Goal: Task Accomplishment & Management: Manage account settings

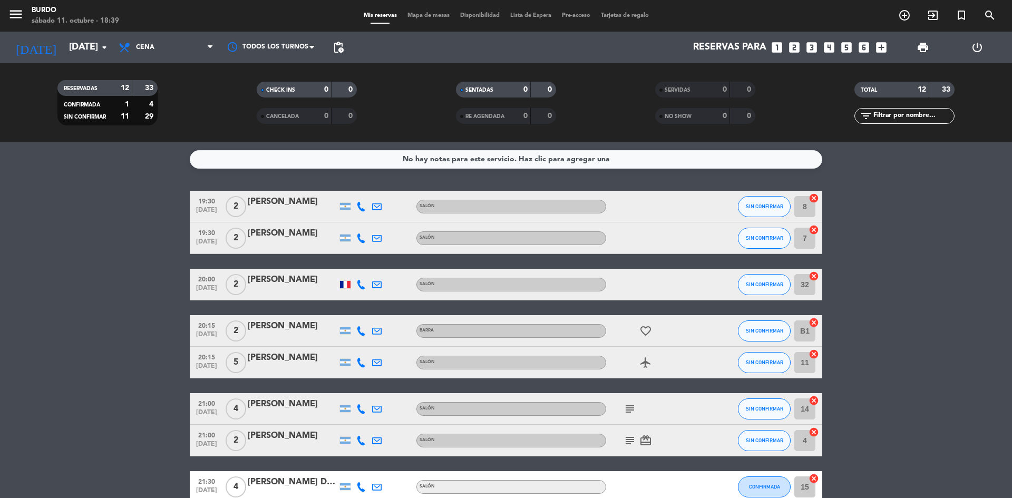
click at [290, 362] on div "[PERSON_NAME]" at bounding box center [293, 358] width 90 height 14
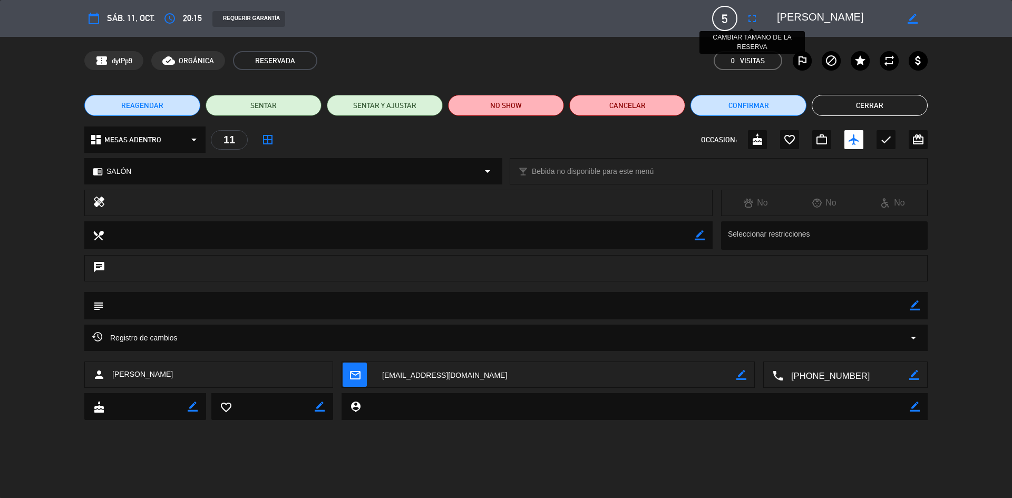
click at [747, 16] on icon "fullscreen" at bounding box center [752, 18] width 13 height 13
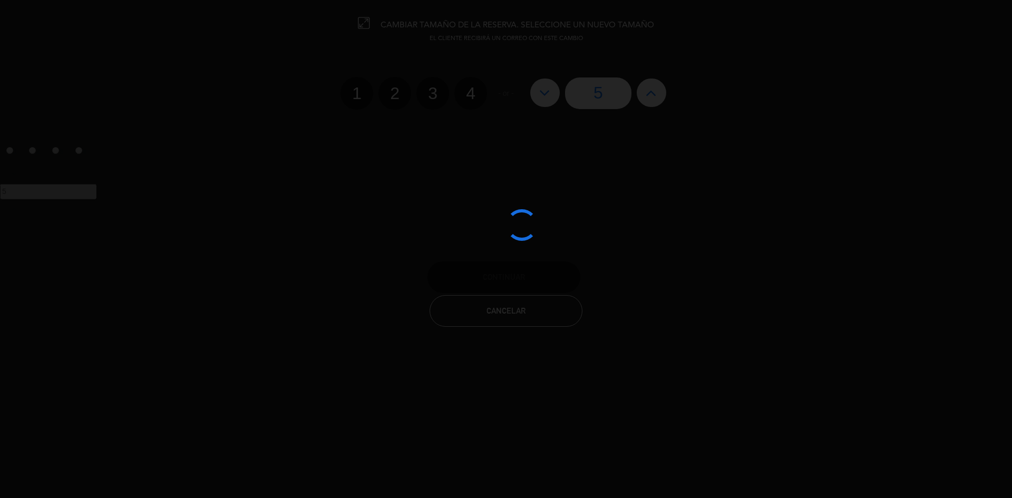
click at [433, 93] on div at bounding box center [506, 249] width 1012 height 498
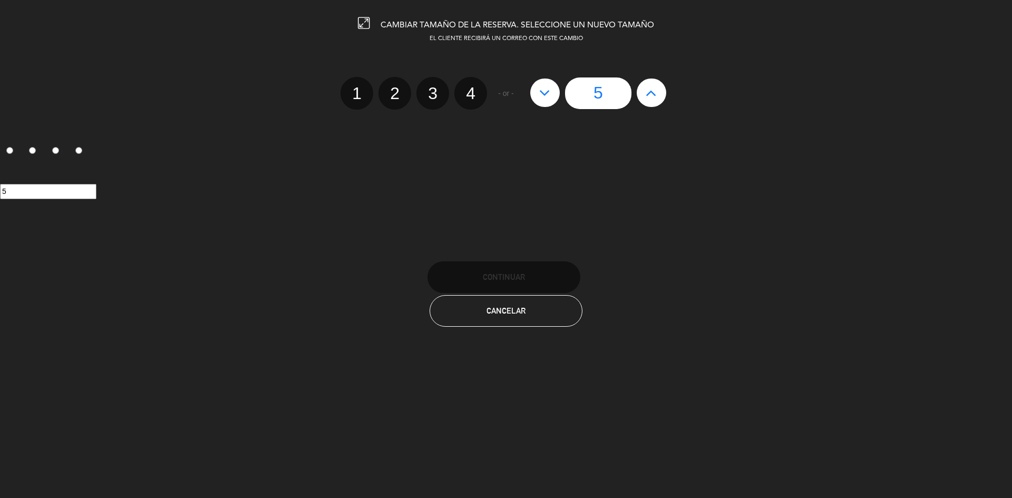
click at [433, 93] on label "3" at bounding box center [432, 93] width 33 height 33
click at [433, 87] on input "3" at bounding box center [431, 84] width 7 height 7
radio input "true"
radio input "false"
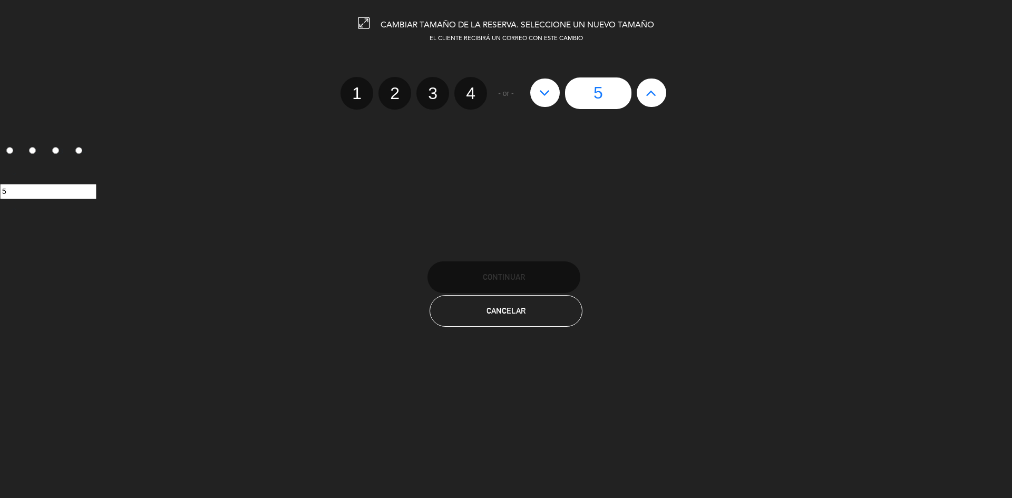
radio input "false"
radio input "true"
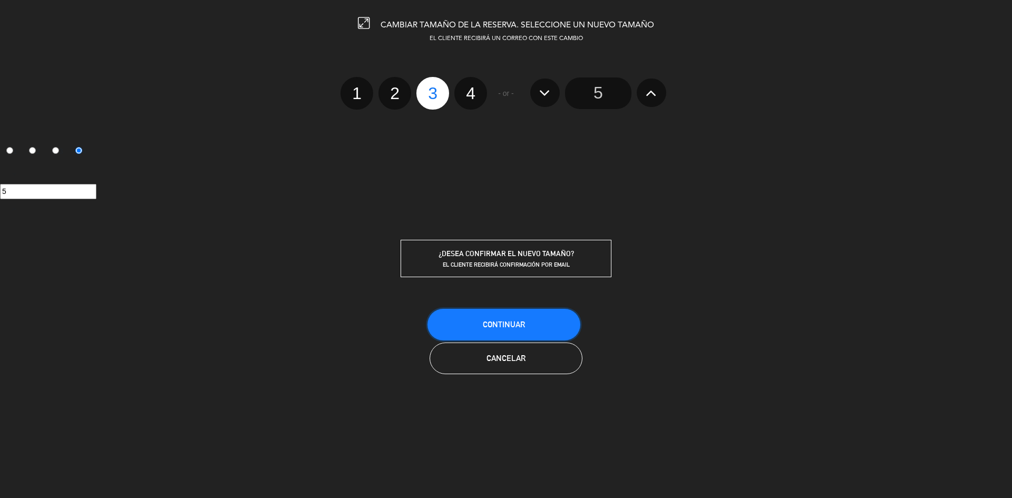
click at [528, 323] on button "Continuar" at bounding box center [503, 325] width 153 height 32
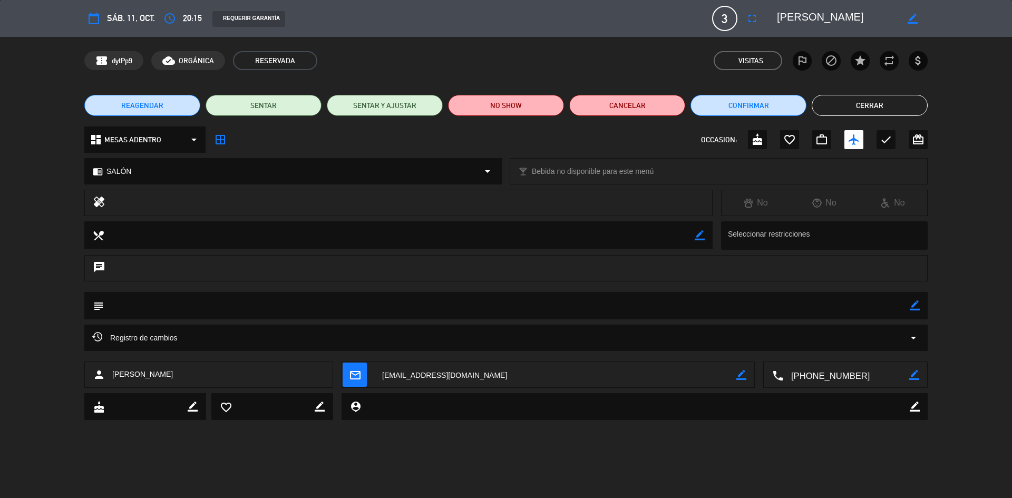
click at [892, 97] on button "Cerrar" at bounding box center [870, 105] width 116 height 21
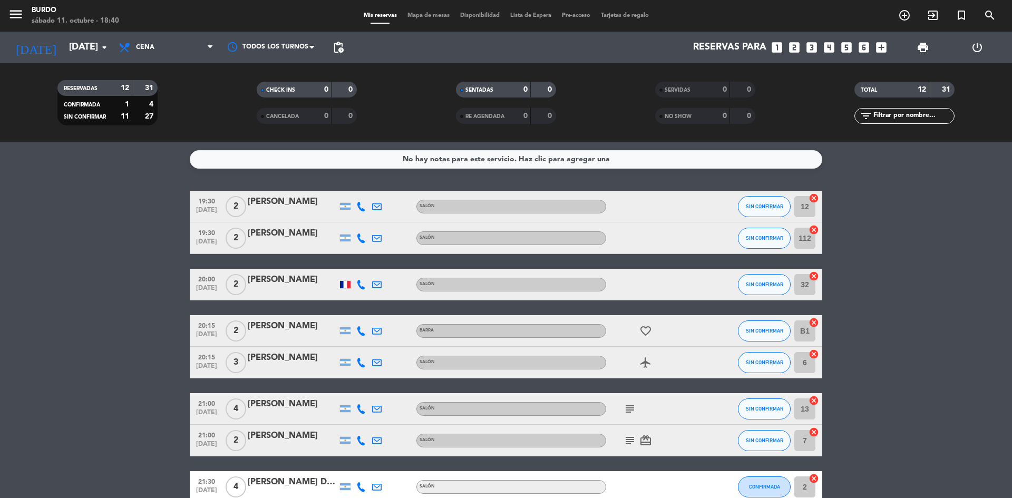
click at [143, 272] on bookings-row "19:30 [DATE] 2 [PERSON_NAME] SALÓN SIN CONFIRMAR 12 cancel 19:30 [DATE] 2 [PERS…" at bounding box center [506, 425] width 1012 height 468
click at [924, 52] on span "print" at bounding box center [922, 47] width 13 height 13
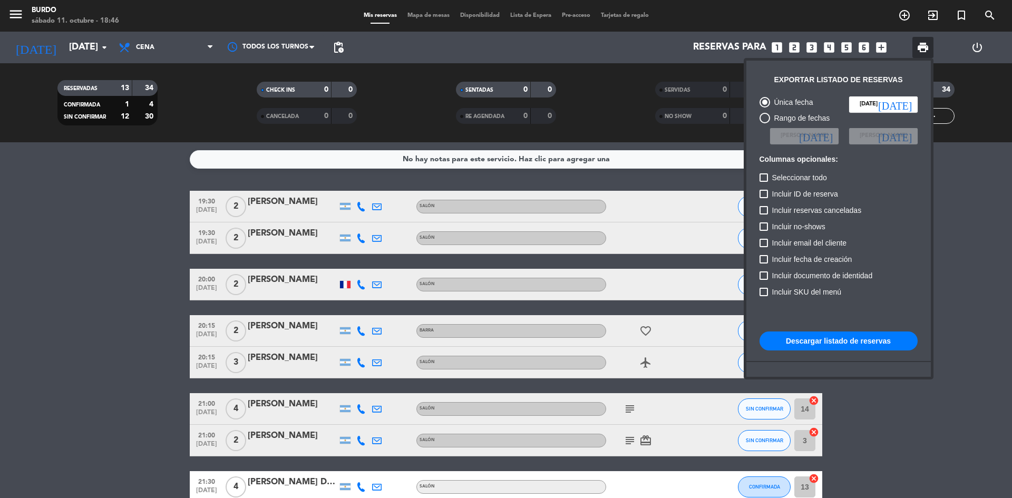
click at [848, 341] on button "Descargar listado de reservas" at bounding box center [838, 340] width 158 height 19
click at [116, 248] on div at bounding box center [506, 249] width 1012 height 498
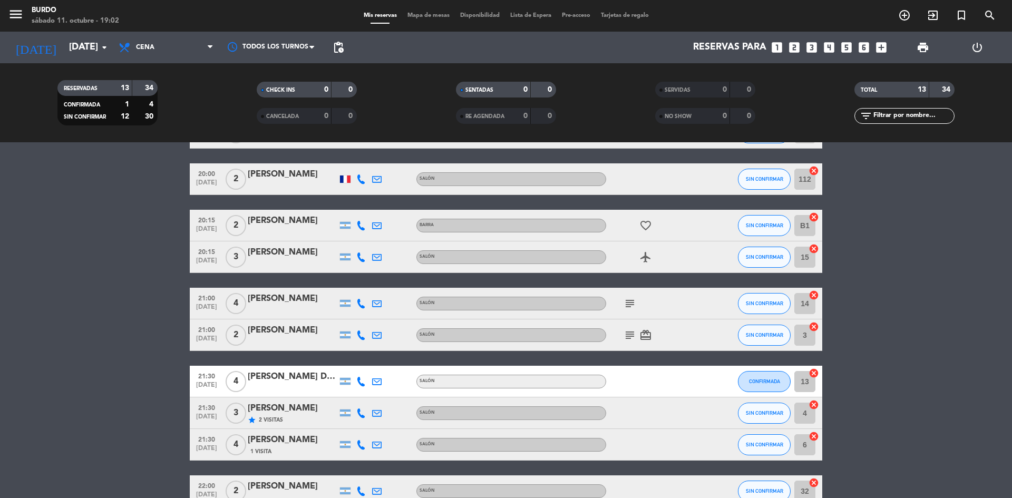
scroll to position [158, 0]
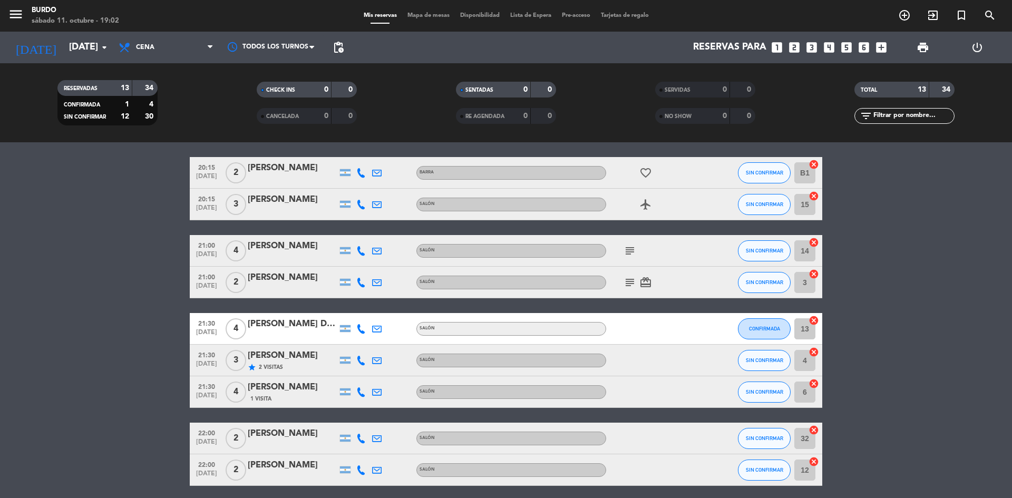
click at [624, 277] on icon "subject" at bounding box center [629, 282] width 13 height 13
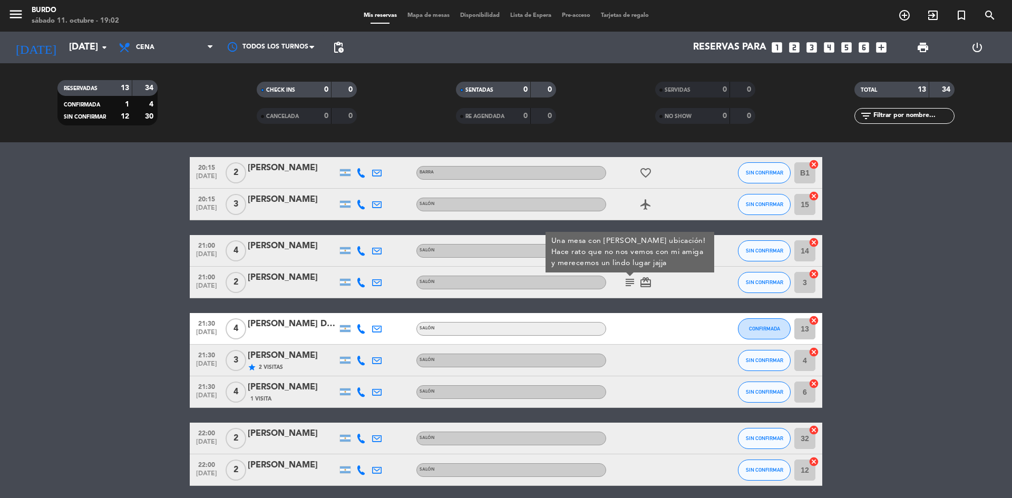
click at [624, 277] on icon "subject" at bounding box center [629, 282] width 13 height 13
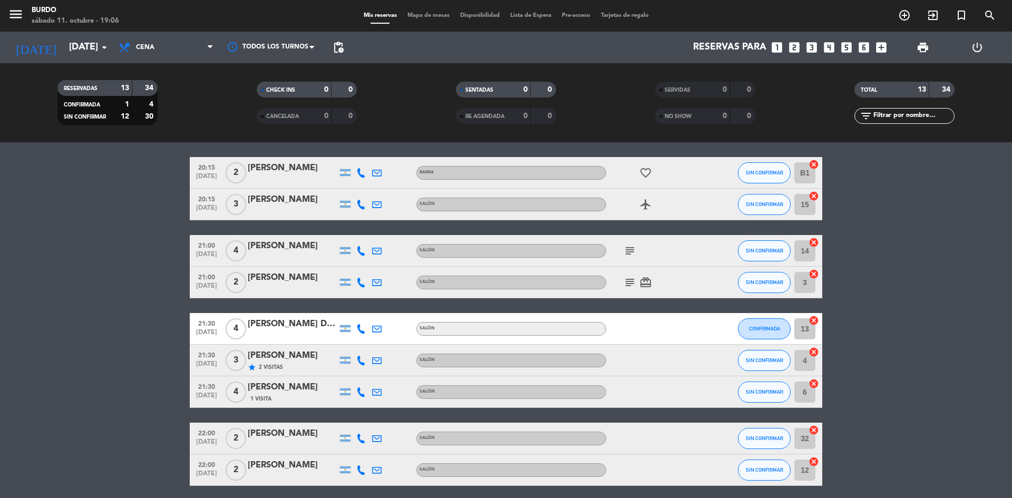
scroll to position [0, 0]
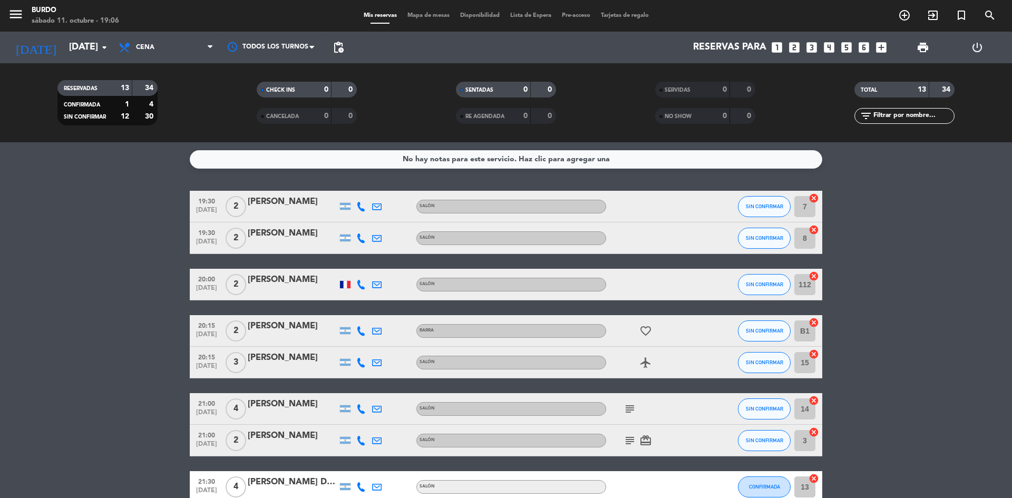
click at [643, 359] on icon "airplanemode_active" at bounding box center [645, 362] width 13 height 13
click at [645, 333] on icon "favorite_border" at bounding box center [645, 331] width 13 height 13
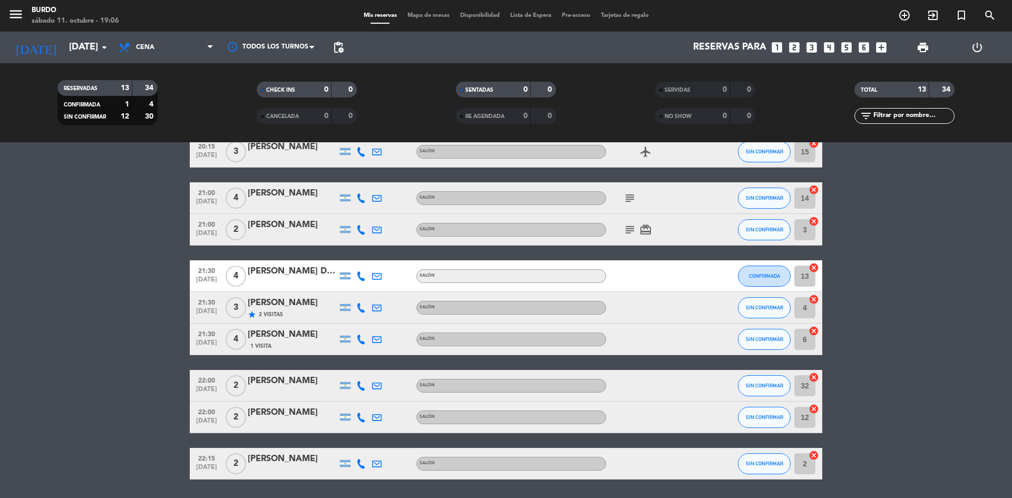
scroll to position [245, 0]
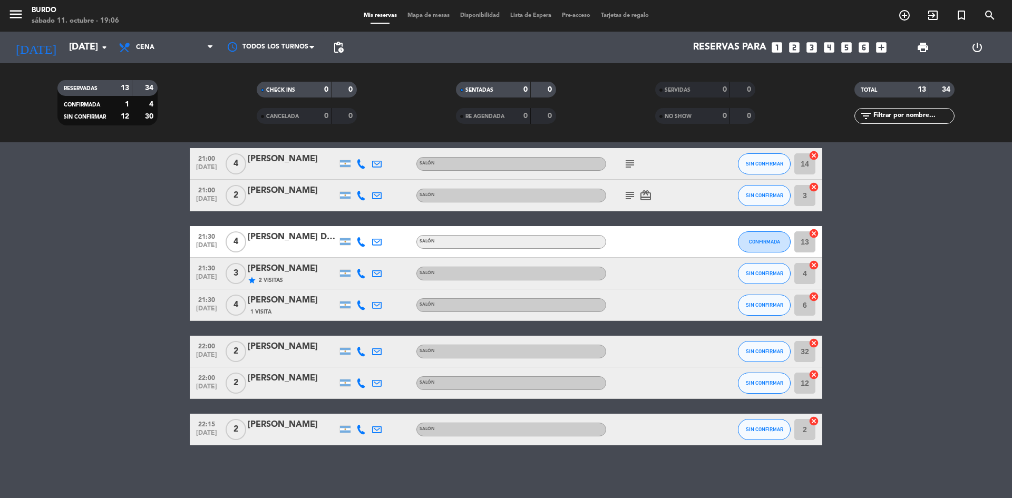
click at [272, 283] on span "2 Visitas" at bounding box center [271, 280] width 24 height 8
